Goal: Transaction & Acquisition: Download file/media

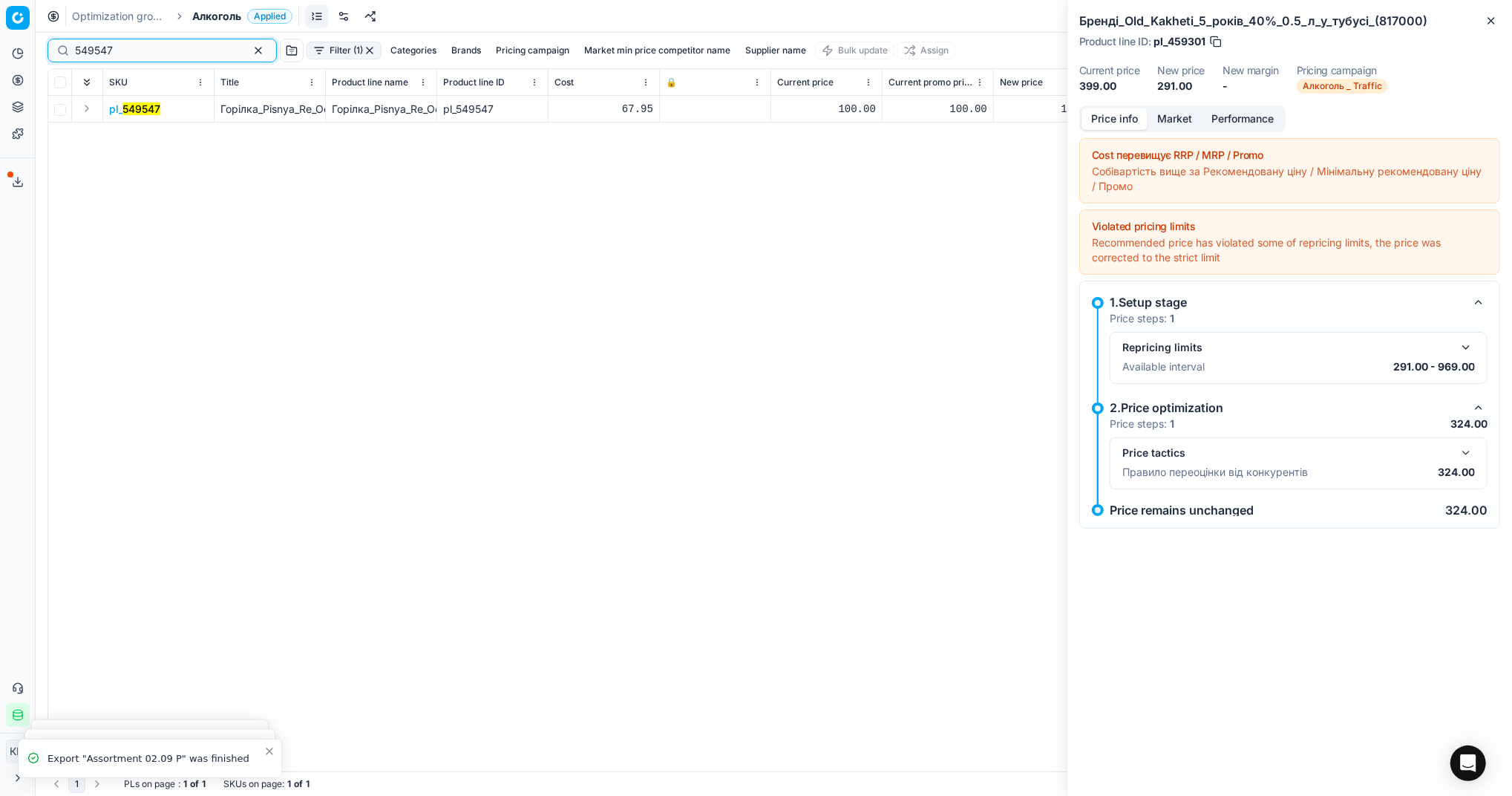
click at [249, 46] on button "button" at bounding box center [257, 50] width 18 height 18
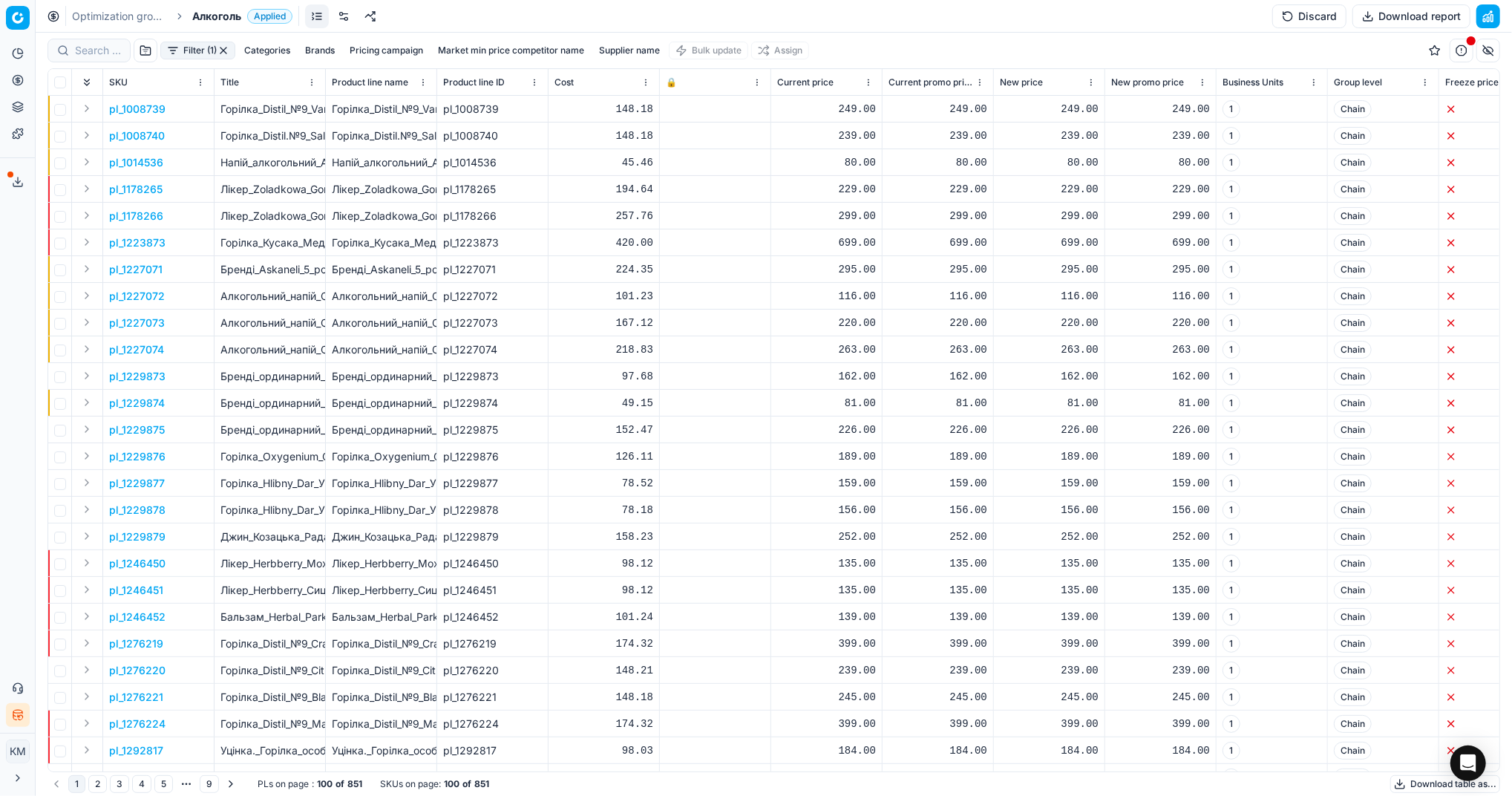
click at [1414, 778] on button "Download table as..." at bounding box center [1445, 783] width 110 height 18
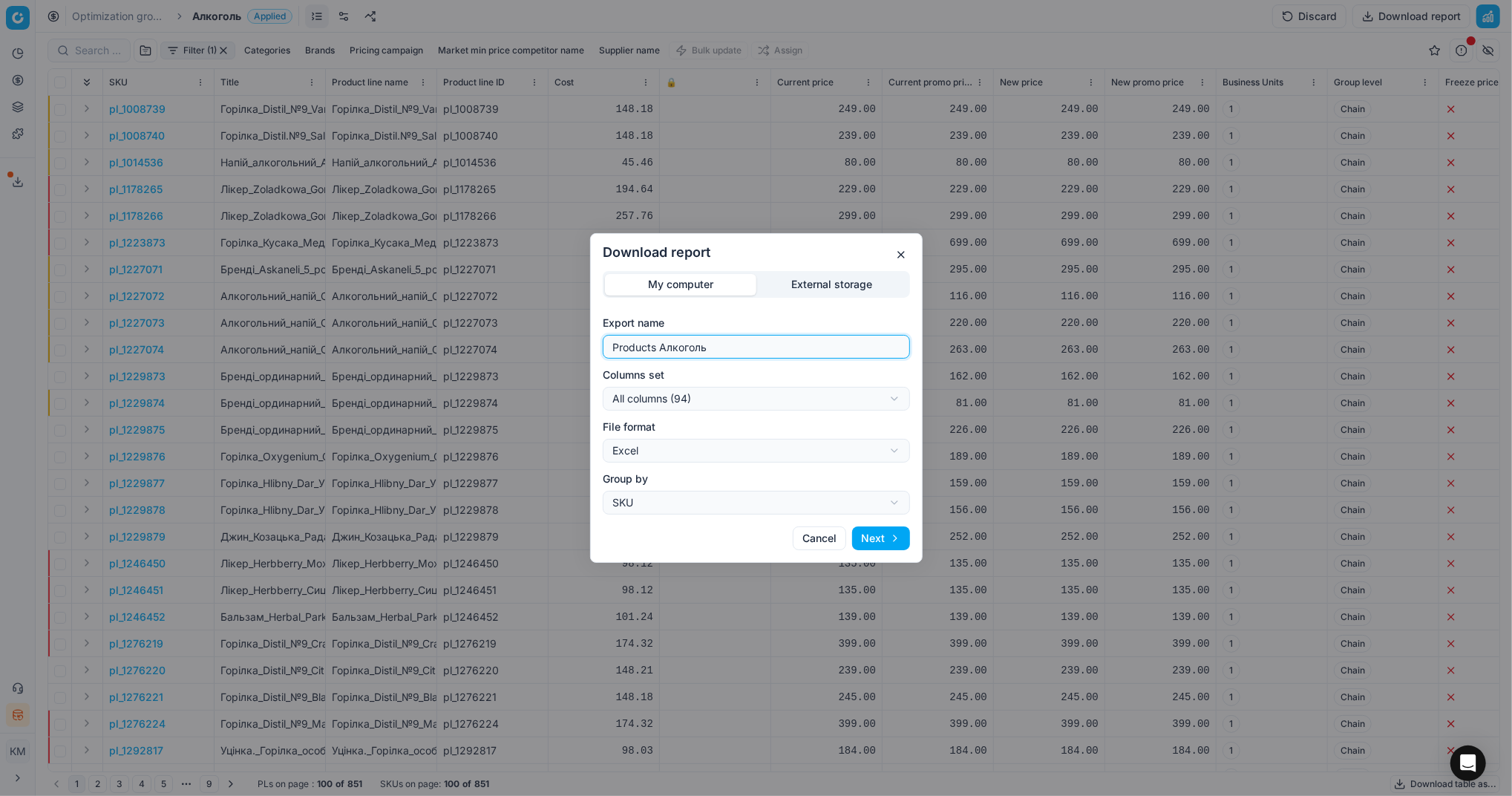
drag, startPoint x: 720, startPoint y: 339, endPoint x: 547, endPoint y: 332, distance: 173.1
click at [547, 332] on div "Download report My computer External storage Export name Products Алкоголь Colu…" at bounding box center [756, 398] width 1512 height 796
type input "Компетера [DATE]"
click at [882, 538] on button "Next" at bounding box center [881, 538] width 58 height 23
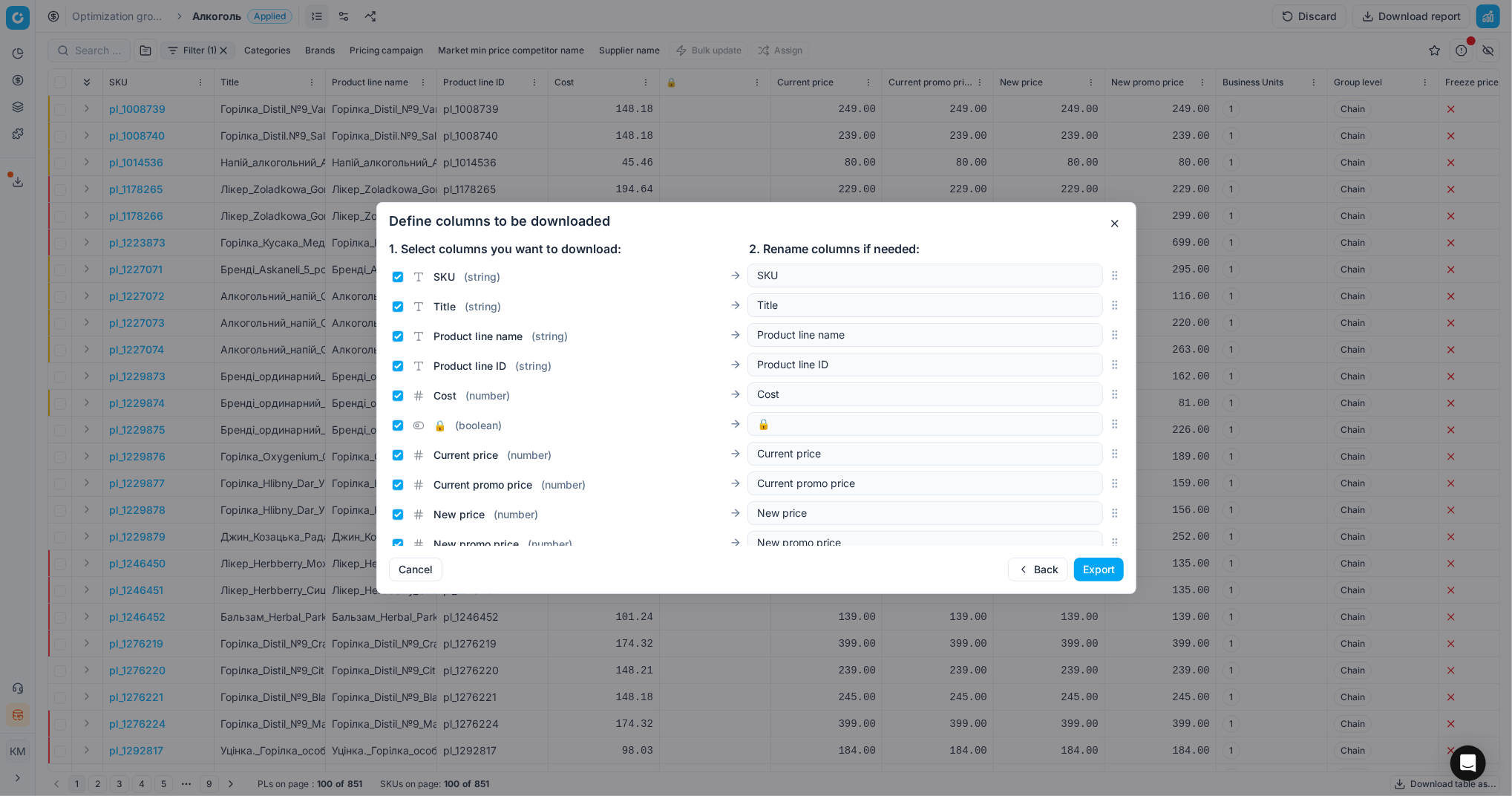
click at [1093, 570] on button "Export" at bounding box center [1099, 570] width 49 height 23
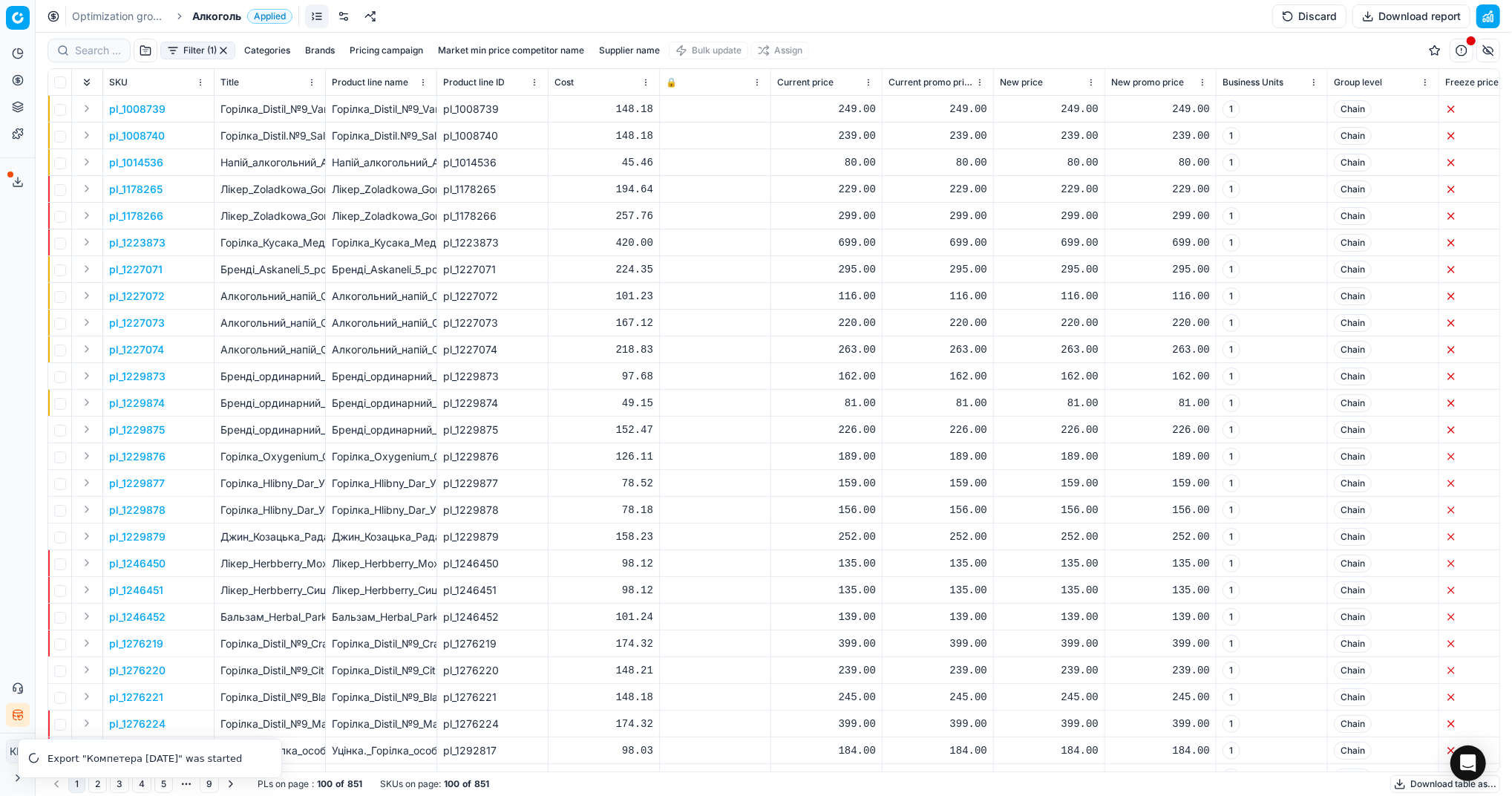
click at [16, 178] on icon at bounding box center [18, 182] width 12 height 12
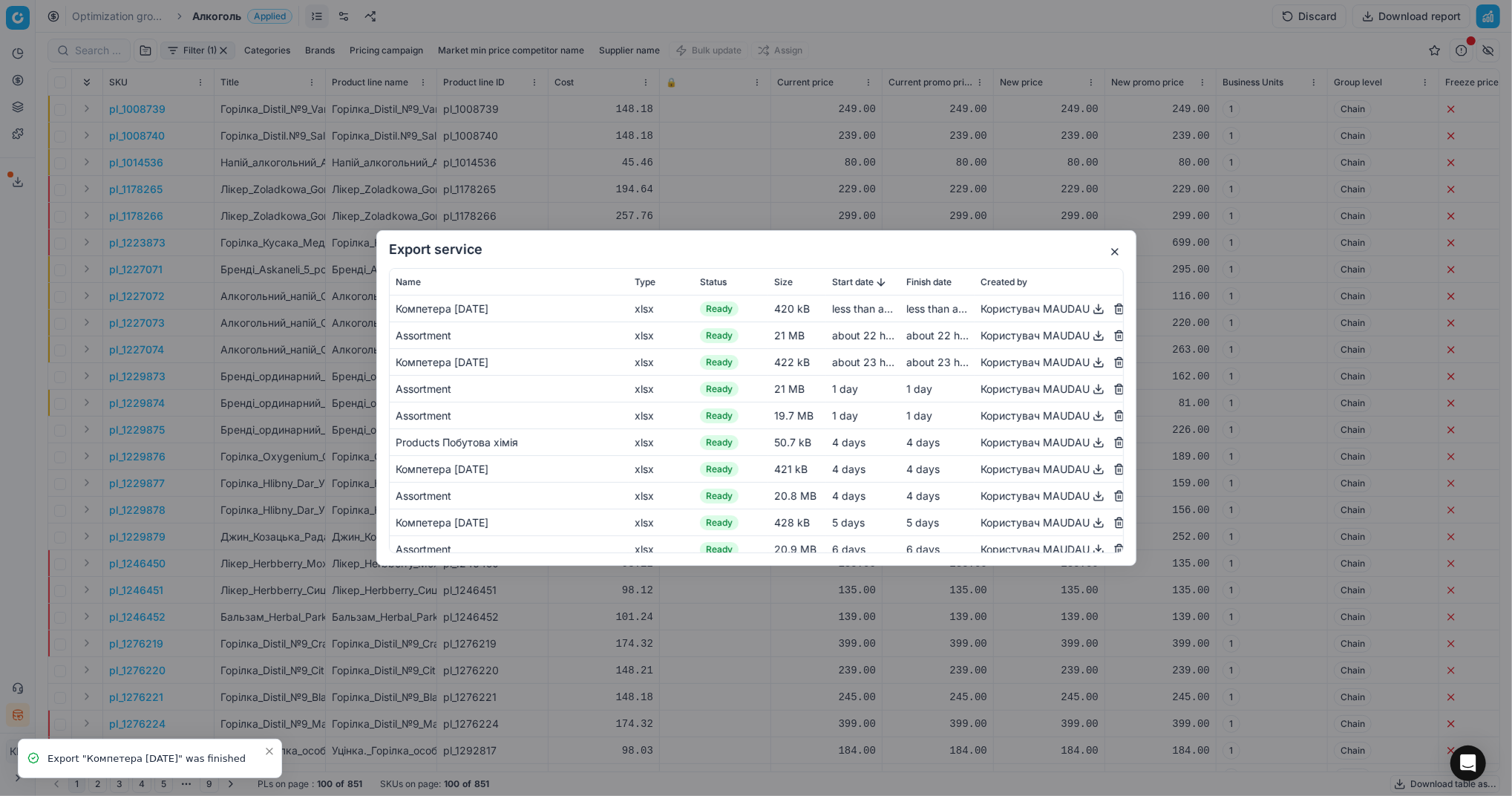
click at [1089, 311] on button "button" at bounding box center [1098, 309] width 18 height 18
